Goal: Transaction & Acquisition: Subscribe to service/newsletter

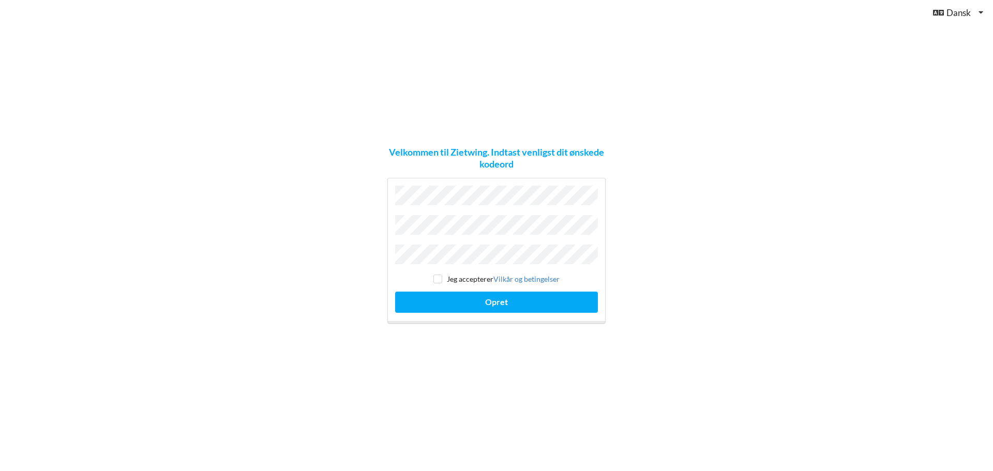
click at [362, 234] on div "Velkommen til Zietwing. Indtast venligst dit ønskede kodeord Jeg accepterer [PE…" at bounding box center [496, 235] width 993 height 471
click at [437, 277] on input "checkbox" at bounding box center [437, 279] width 9 height 9
checkbox input "true"
click at [500, 300] on button "Opret" at bounding box center [496, 302] width 203 height 21
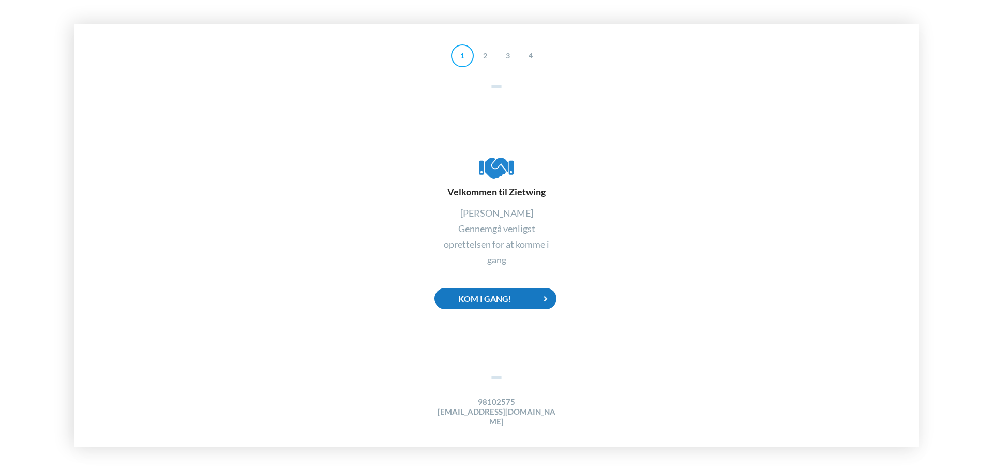
click at [494, 307] on div "Kom i gang!" at bounding box center [495, 298] width 122 height 21
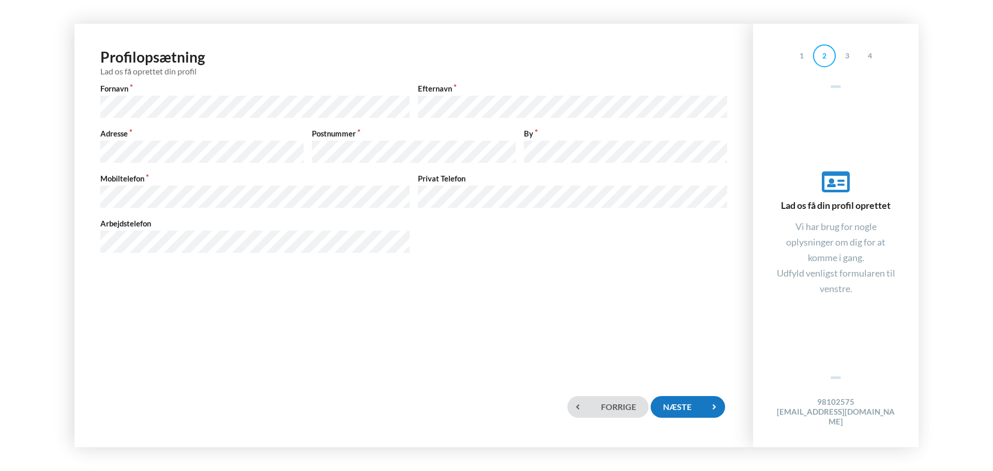
click at [697, 404] on div "Næste" at bounding box center [687, 406] width 74 height 21
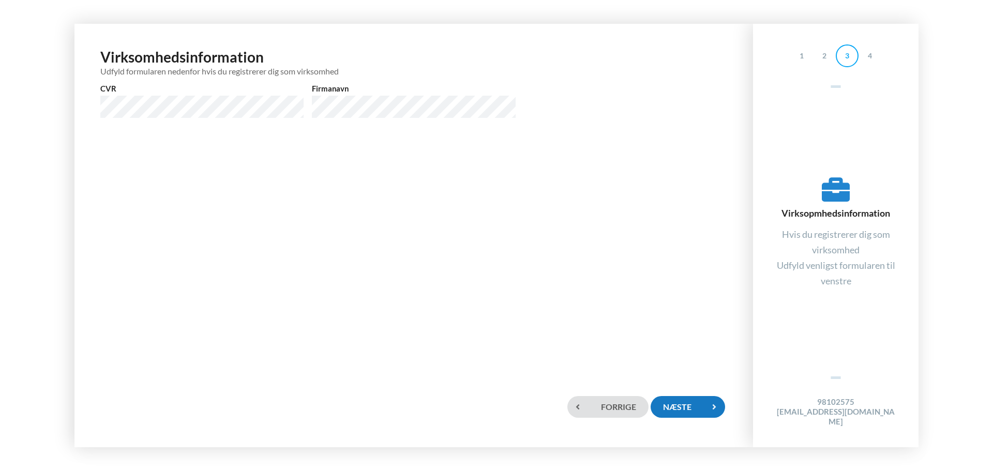
click at [701, 406] on div "Næste" at bounding box center [687, 406] width 74 height 21
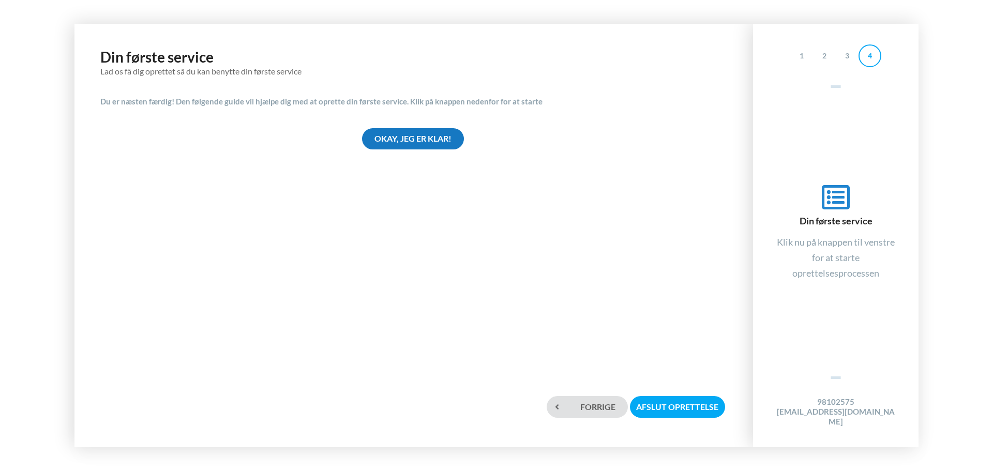
click at [390, 142] on div "Okay, jeg er klar!" at bounding box center [413, 138] width 102 height 21
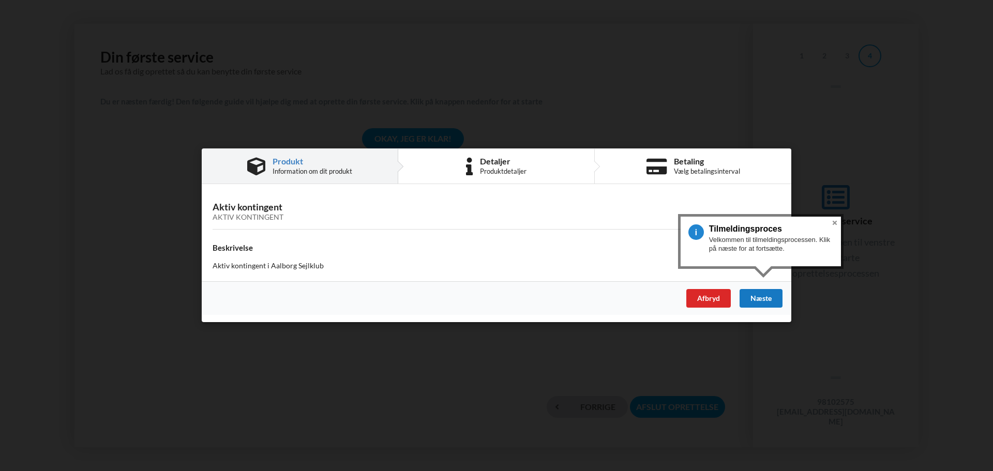
click at [757, 300] on div "Næste" at bounding box center [760, 299] width 43 height 19
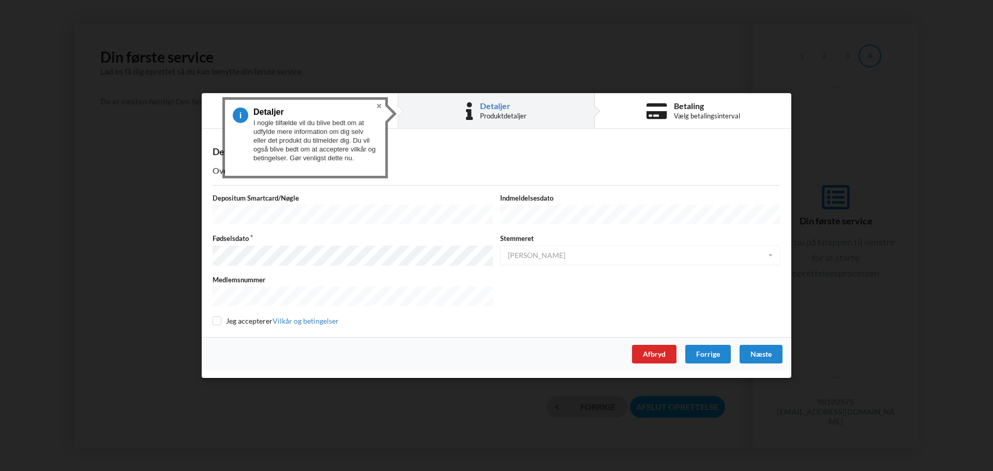
click at [380, 105] on button "Close" at bounding box center [379, 106] width 12 height 12
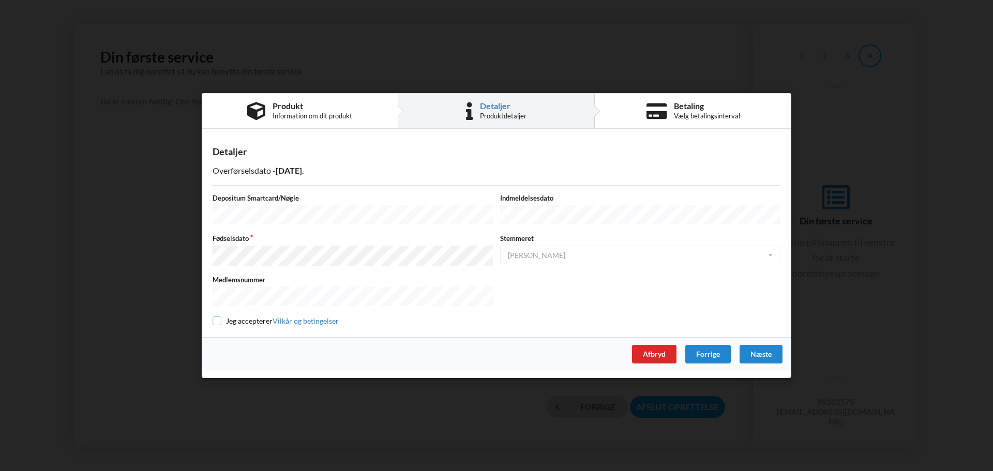
click at [215, 317] on input "checkbox" at bounding box center [216, 320] width 9 height 9
checkbox input "true"
click at [755, 350] on div "Næste" at bounding box center [760, 354] width 43 height 19
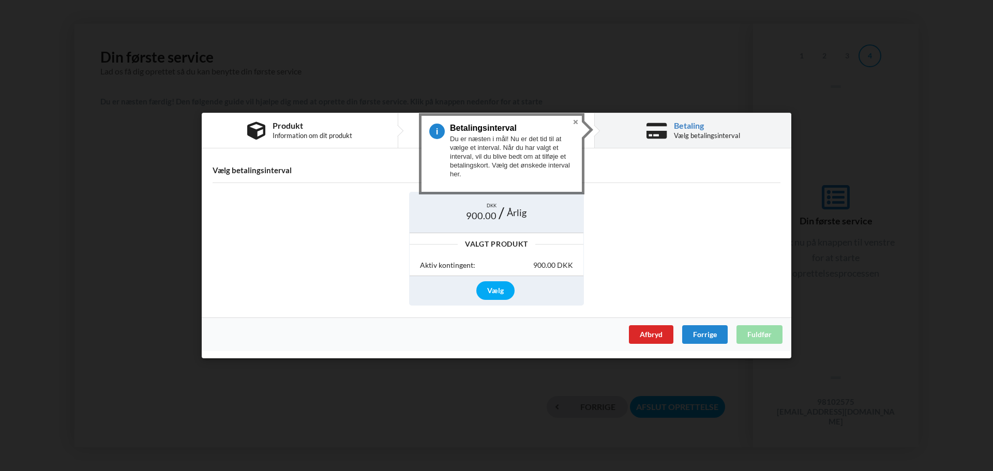
click at [575, 121] on button "Close" at bounding box center [575, 122] width 12 height 12
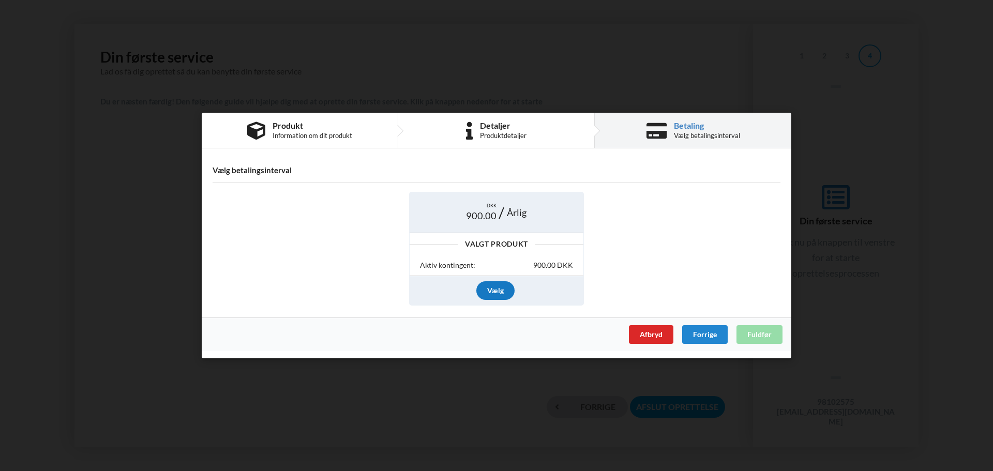
click at [491, 288] on div "Vælg" at bounding box center [495, 290] width 38 height 19
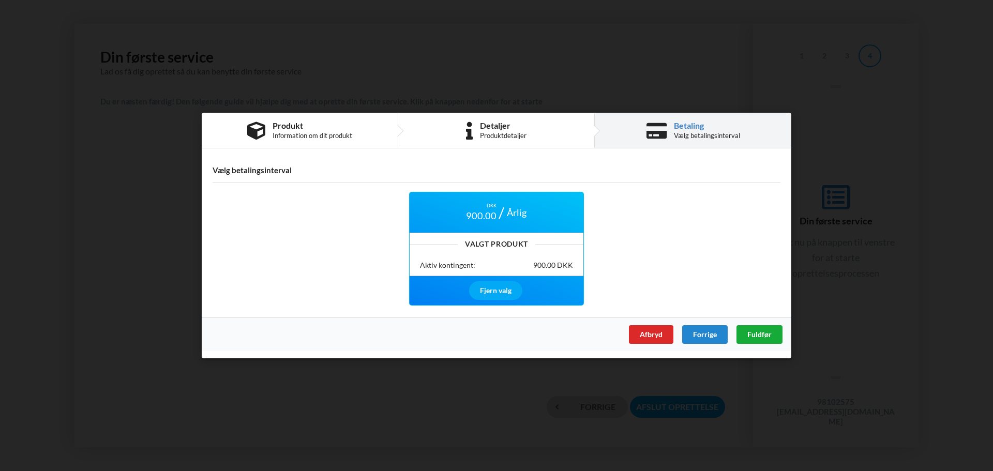
click at [754, 332] on span "Fuldfør" at bounding box center [759, 334] width 24 height 9
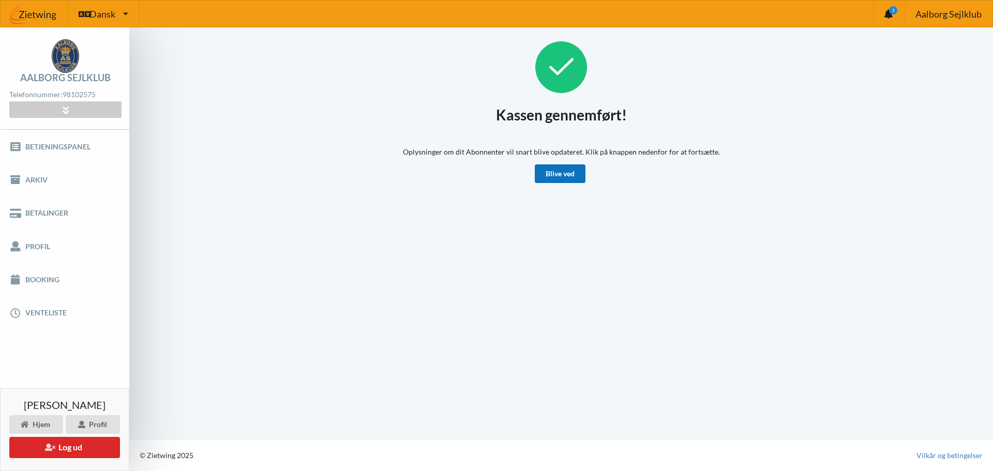
click at [565, 177] on link "Blive ved" at bounding box center [560, 173] width 51 height 19
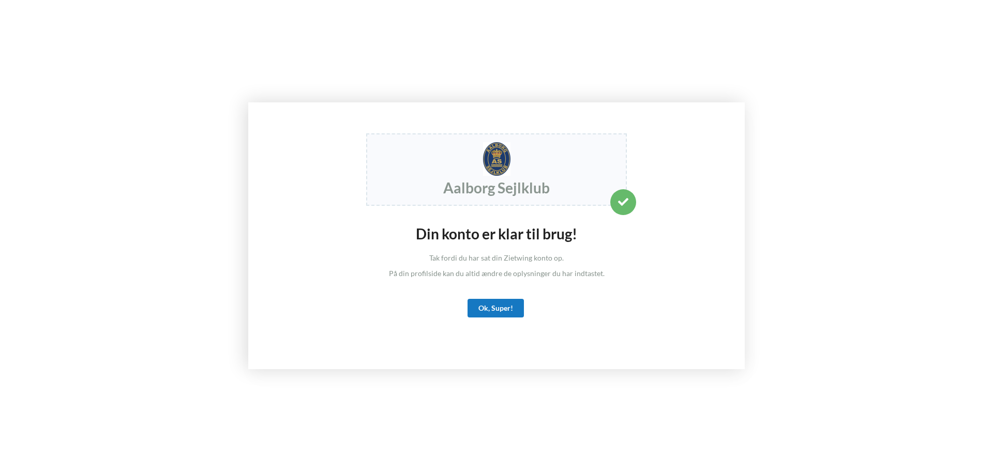
click at [493, 305] on div "Ok, Super!" at bounding box center [495, 308] width 56 height 19
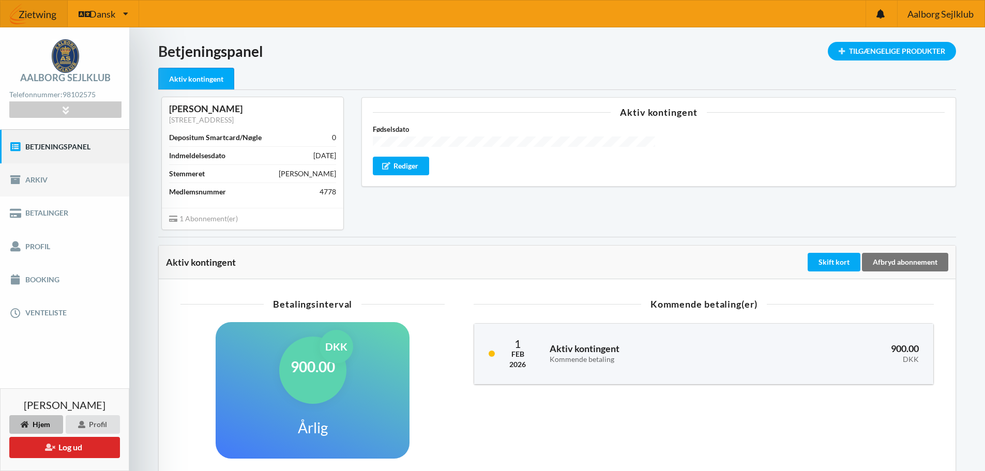
click at [33, 184] on link "Arkiv" at bounding box center [64, 179] width 129 height 33
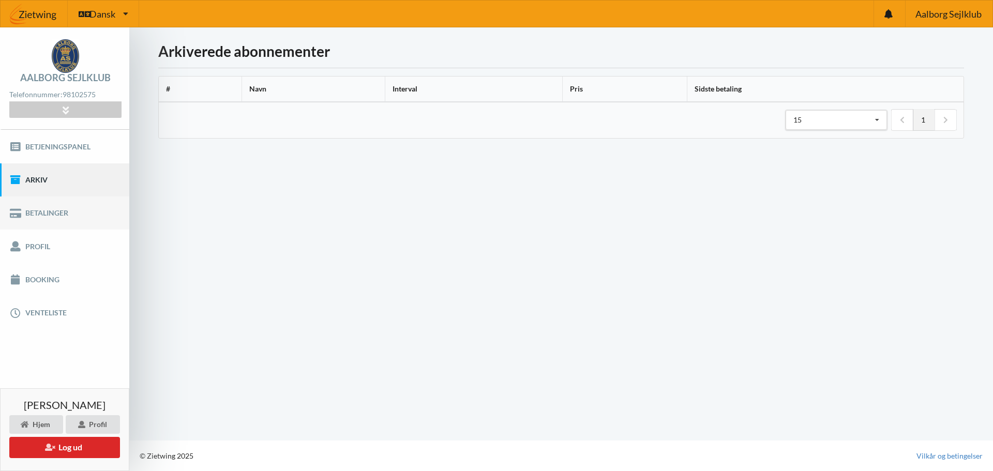
click at [38, 212] on link "Betalinger" at bounding box center [64, 212] width 129 height 33
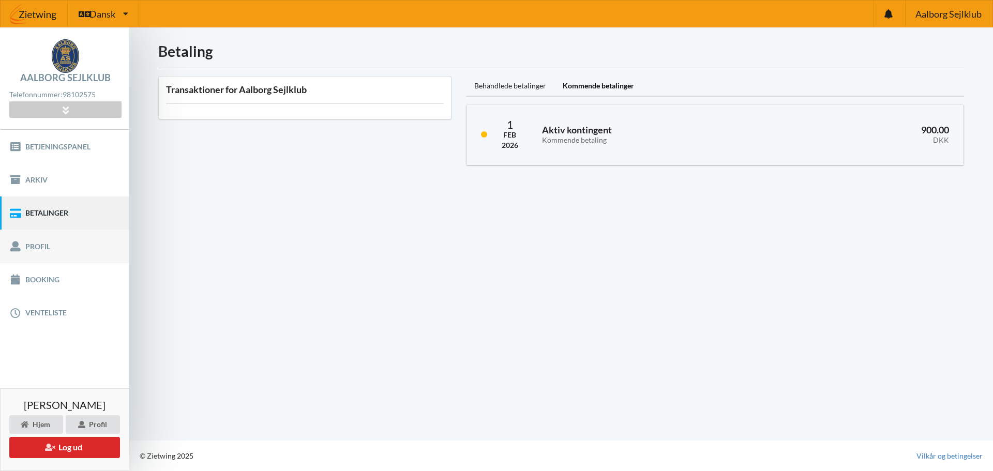
click at [39, 246] on link "Profil" at bounding box center [64, 246] width 129 height 33
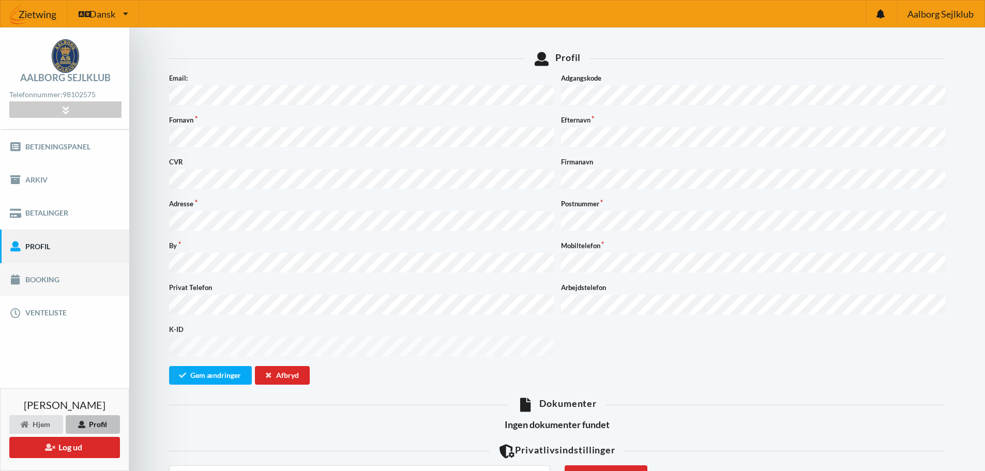
click at [40, 279] on link "Booking" at bounding box center [64, 279] width 129 height 33
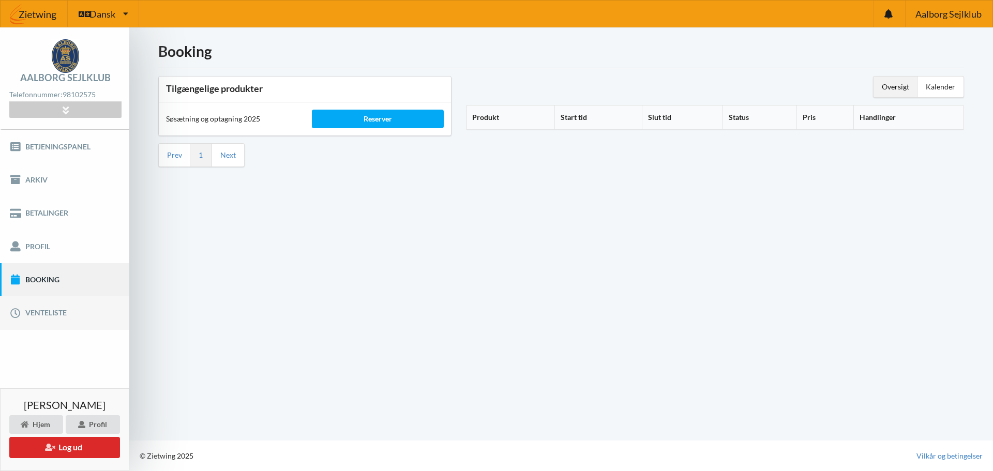
click at [42, 312] on link "Venteliste" at bounding box center [64, 312] width 129 height 33
